Goal: Information Seeking & Learning: Find specific fact

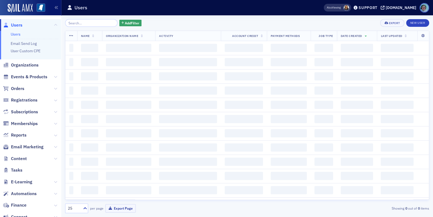
click at [96, 23] on input "search" at bounding box center [91, 23] width 52 height 8
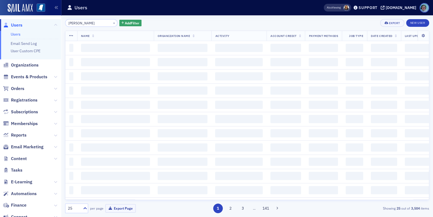
type input "BILL FELDER"
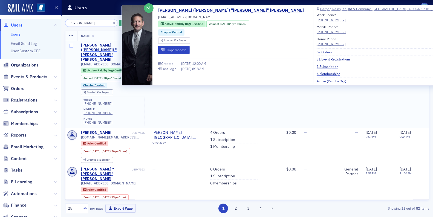
click at [115, 44] on div "[PERSON_NAME] ([PERSON_NAME]) "[PERSON_NAME]" [PERSON_NAME]" at bounding box center [105, 52] width 48 height 19
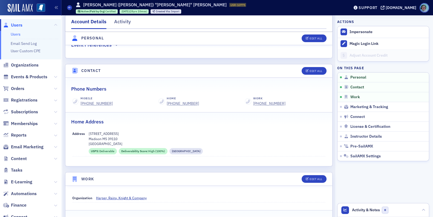
scroll to position [274, 0]
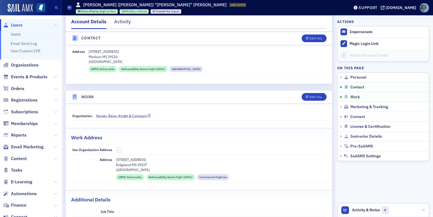
click at [148, 116] on icon at bounding box center [149, 116] width 3 height 3
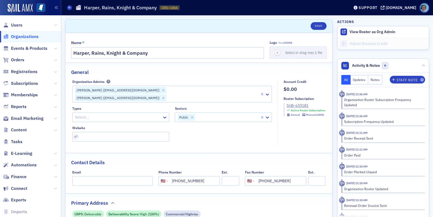
select select "US"
click at [152, 55] on input "Harper, Rains, Knight & Company" at bounding box center [167, 53] width 193 height 12
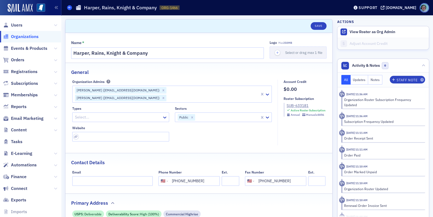
click at [70, 6] on icon at bounding box center [69, 7] width 2 height 2
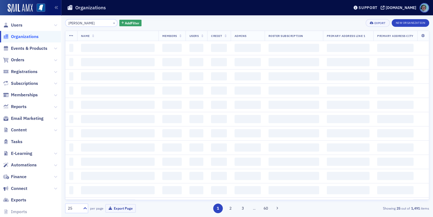
type input "[PERSON_NAME]"
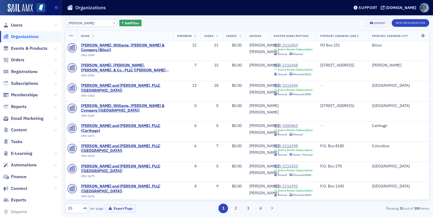
click at [24, 24] on span "Users" at bounding box center [30, 25] width 61 height 12
click at [21, 25] on span "Users" at bounding box center [17, 25] width 12 height 6
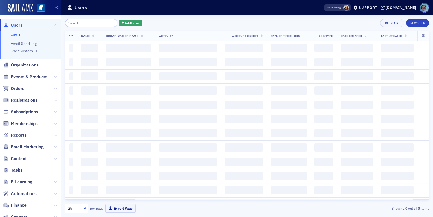
click at [89, 25] on input "search" at bounding box center [91, 23] width 52 height 8
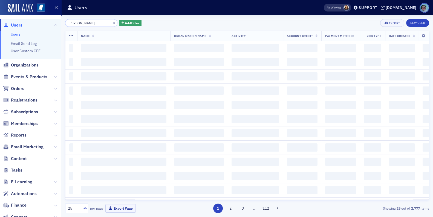
type input "[PERSON_NAME]"
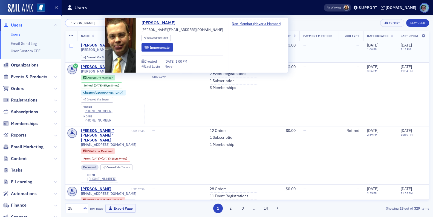
click at [101, 46] on div "[PERSON_NAME]" at bounding box center [96, 45] width 30 height 5
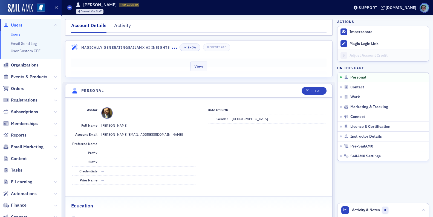
click at [137, 69] on div "View" at bounding box center [198, 65] width 267 height 23
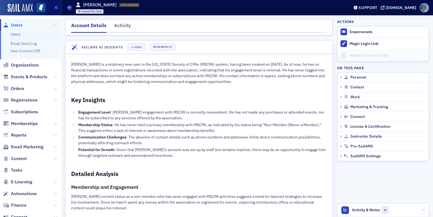
click at [178, 110] on div "[PERSON_NAME] is a relatively new user in the [US_STATE] Society of CPAs (MSCPA…" at bounding box center [199, 196] width 256 height 268
click at [67, 8] on span at bounding box center [69, 7] width 5 height 5
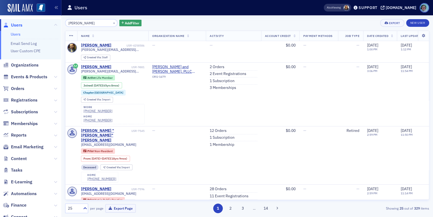
click at [100, 24] on input "[PERSON_NAME]" at bounding box center [91, 23] width 52 height 8
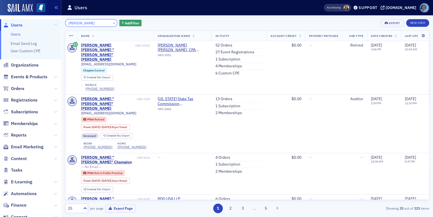
click at [86, 23] on input "[PERSON_NAME]" at bounding box center [91, 23] width 52 height 8
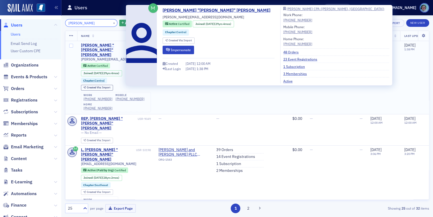
type input "[PERSON_NAME]"
click at [121, 46] on div "[PERSON_NAME] "[PERSON_NAME]" [PERSON_NAME]" at bounding box center [108, 50] width 54 height 15
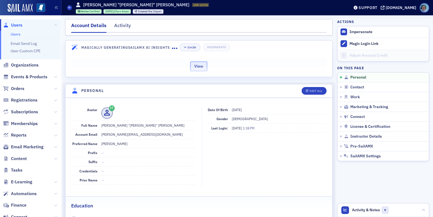
click at [194, 68] on button "View" at bounding box center [198, 67] width 17 height 10
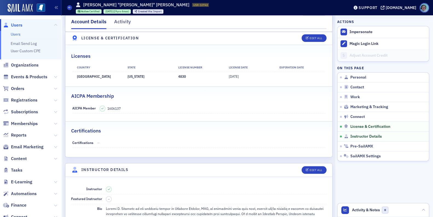
scroll to position [1201, 0]
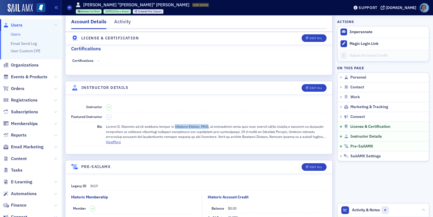
drag, startPoint x: 179, startPoint y: 125, endPoint x: 212, endPoint y: 125, distance: 32.6
click at [212, 125] on div at bounding box center [216, 131] width 221 height 15
copy div "Ironwood Capital, LLC"
click at [200, 141] on dd "View More" at bounding box center [216, 134] width 221 height 24
click at [70, 4] on div "Users [PERSON_NAME] "[PERSON_NAME]" [PERSON_NAME] USR-10742 10742 Active Certif…" at bounding box center [204, 8] width 274 height 16
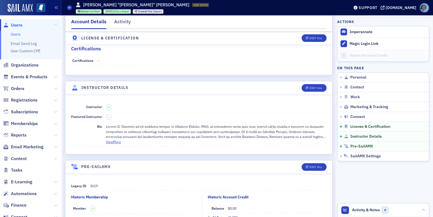
click at [70, 4] on div "Users [PERSON_NAME] "[PERSON_NAME]" [PERSON_NAME] USR-10742 10742 Active Certif…" at bounding box center [204, 8] width 274 height 16
click at [70, 6] on icon at bounding box center [69, 7] width 2 height 2
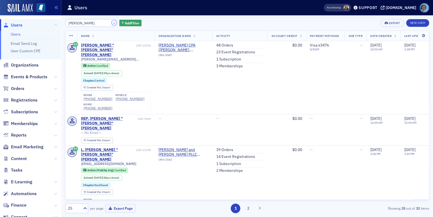
click at [112, 24] on button "×" at bounding box center [114, 22] width 5 height 5
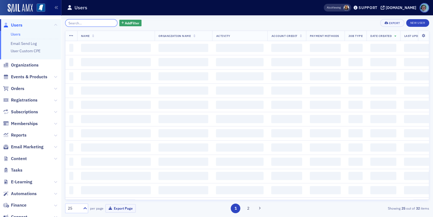
click at [106, 22] on input "search" at bounding box center [91, 23] width 52 height 8
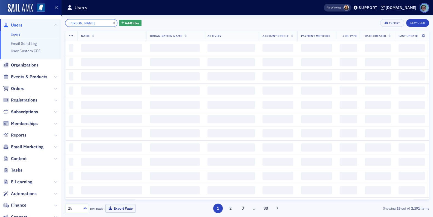
type input "[PERSON_NAME]"
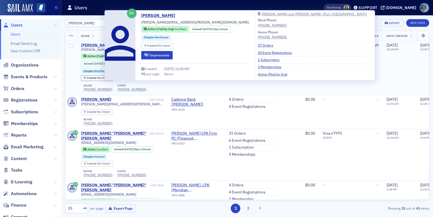
click at [100, 44] on div "[PERSON_NAME]" at bounding box center [96, 45] width 30 height 5
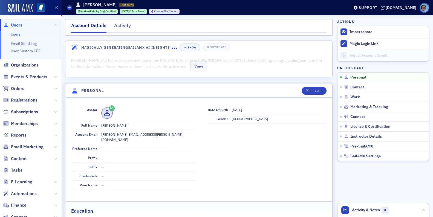
click at [207, 66] on div "View" at bounding box center [198, 65] width 267 height 23
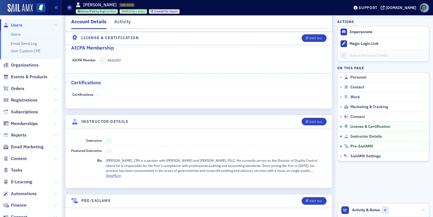
click at [127, 159] on div "[PERSON_NAME], CPA is a partner with [PERSON_NAME] and [PERSON_NAME], PLLC. He …" at bounding box center [216, 165] width 221 height 15
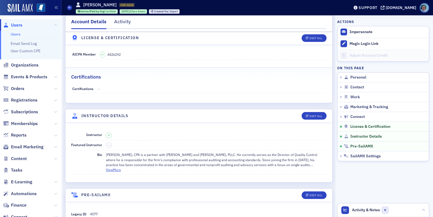
click at [122, 163] on dd "[PERSON_NAME], CPA is a partner with [PERSON_NAME] and [PERSON_NAME], PLLC. He …" at bounding box center [216, 162] width 221 height 24
click at [121, 162] on dd "[PERSON_NAME], CPA is a partner with [PERSON_NAME] and [PERSON_NAME], PLLC. He …" at bounding box center [216, 162] width 221 height 24
click at [120, 167] on button "View More" at bounding box center [113, 169] width 15 height 5
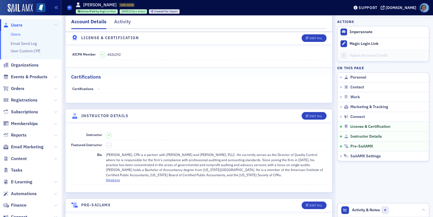
click at [69, 7] on icon at bounding box center [69, 7] width 2 height 2
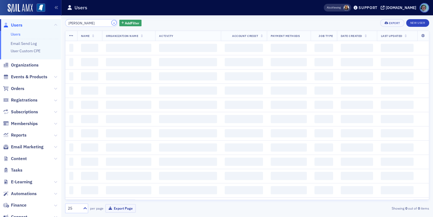
click at [112, 22] on button "×" at bounding box center [114, 22] width 5 height 5
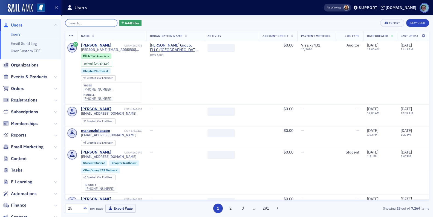
click at [97, 22] on input "search" at bounding box center [91, 23] width 52 height 8
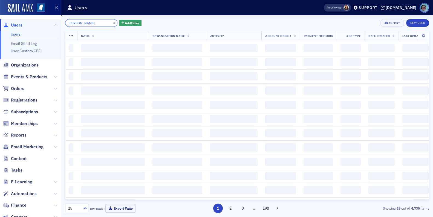
type input "[PERSON_NAME]"
